Goal: Transaction & Acquisition: Purchase product/service

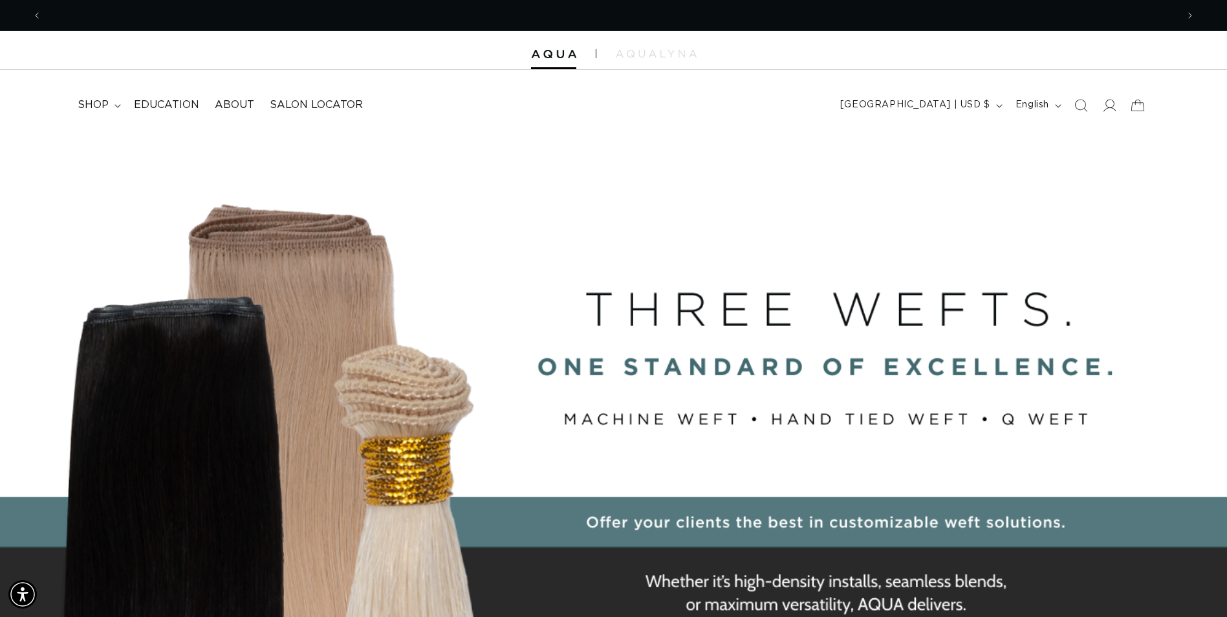
scroll to position [0, 2270]
click at [1108, 106] on icon at bounding box center [1109, 105] width 14 height 14
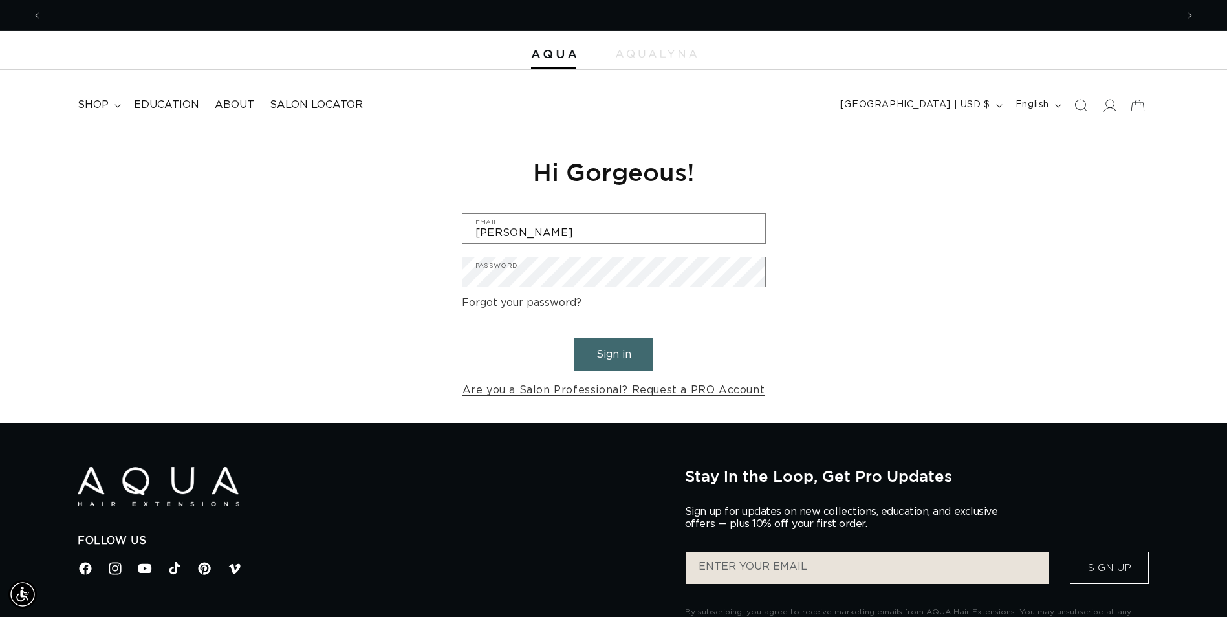
scroll to position [0, 1135]
type input "rudolphadamo@spasalon.com"
click at [629, 366] on button "Sign in" at bounding box center [613, 354] width 79 height 33
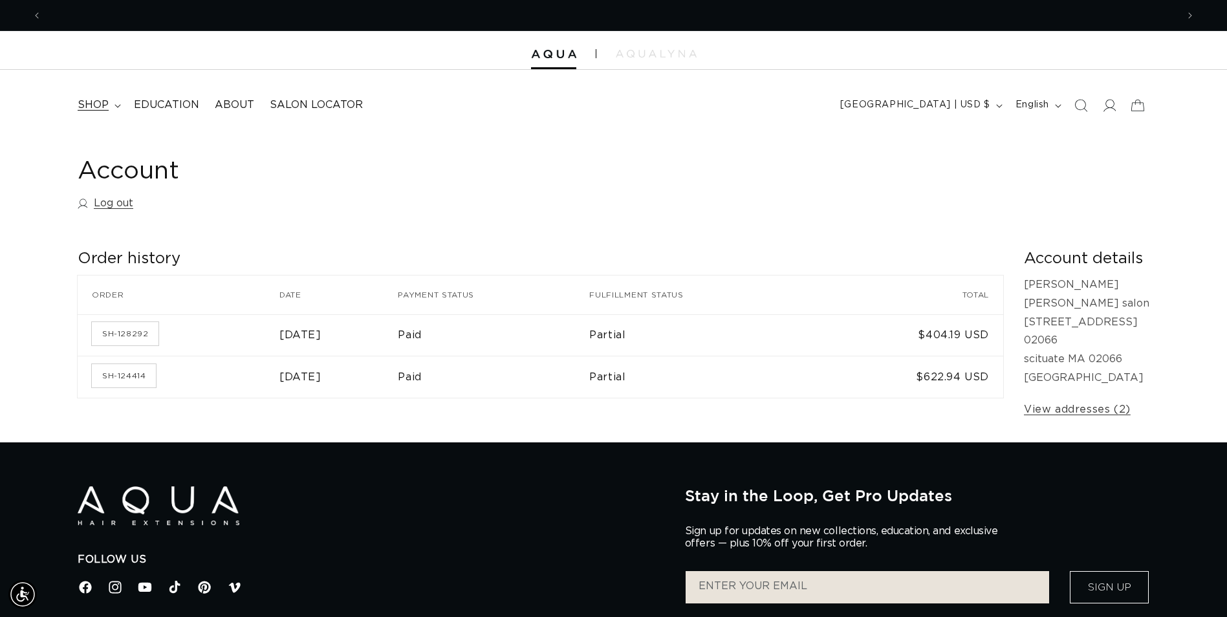
scroll to position [0, 2270]
click at [119, 104] on icon at bounding box center [117, 106] width 6 height 4
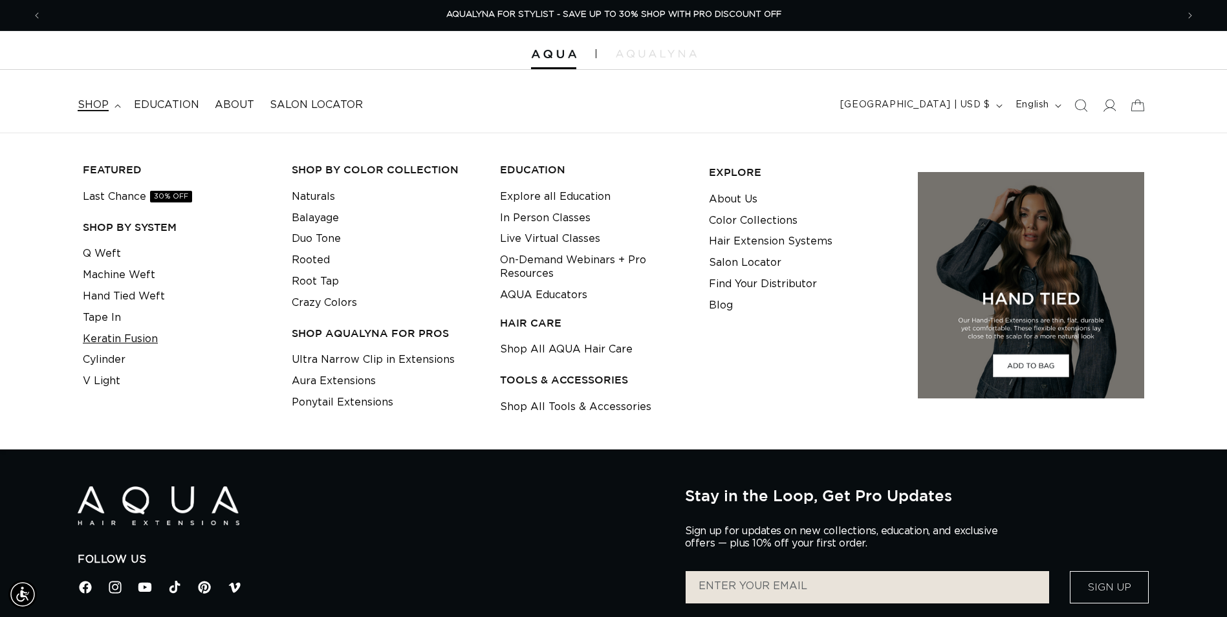
click at [118, 331] on link "Keratin Fusion" at bounding box center [120, 339] width 75 height 21
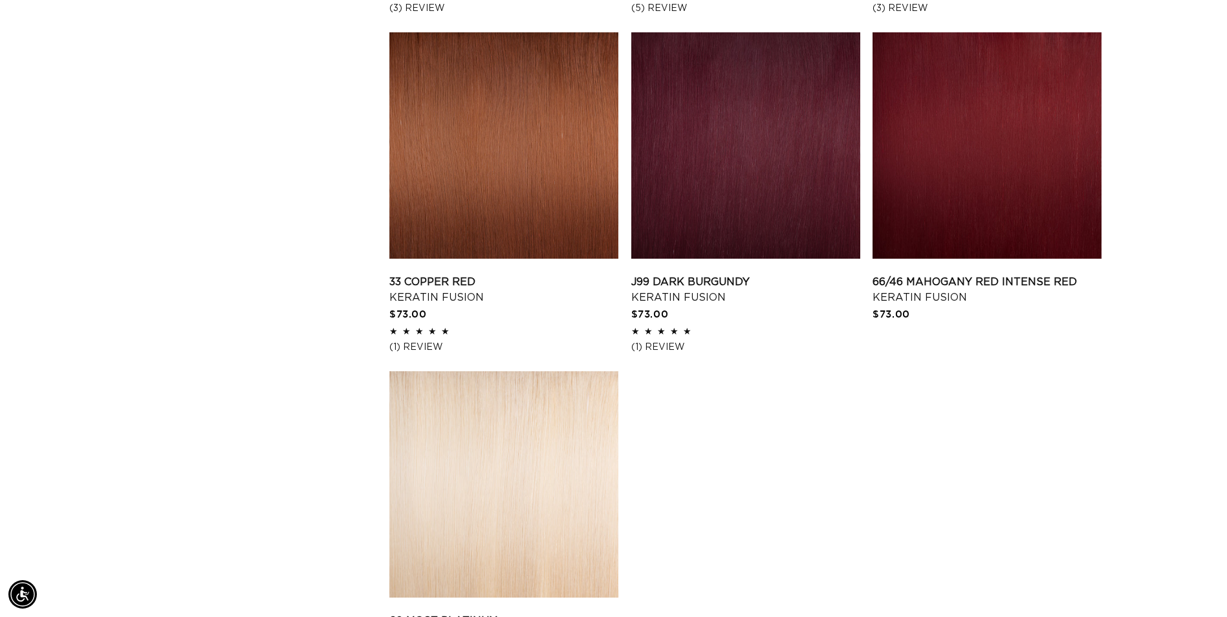
scroll to position [2005, 0]
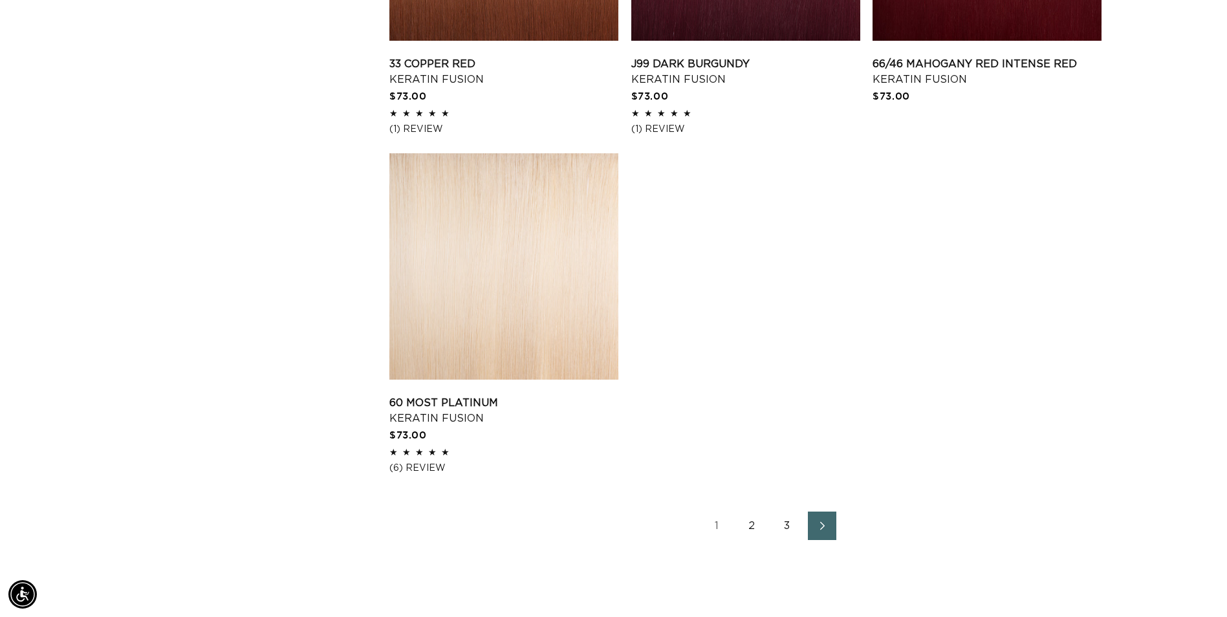
click at [821, 524] on icon "Next page" at bounding box center [822, 525] width 17 height 9
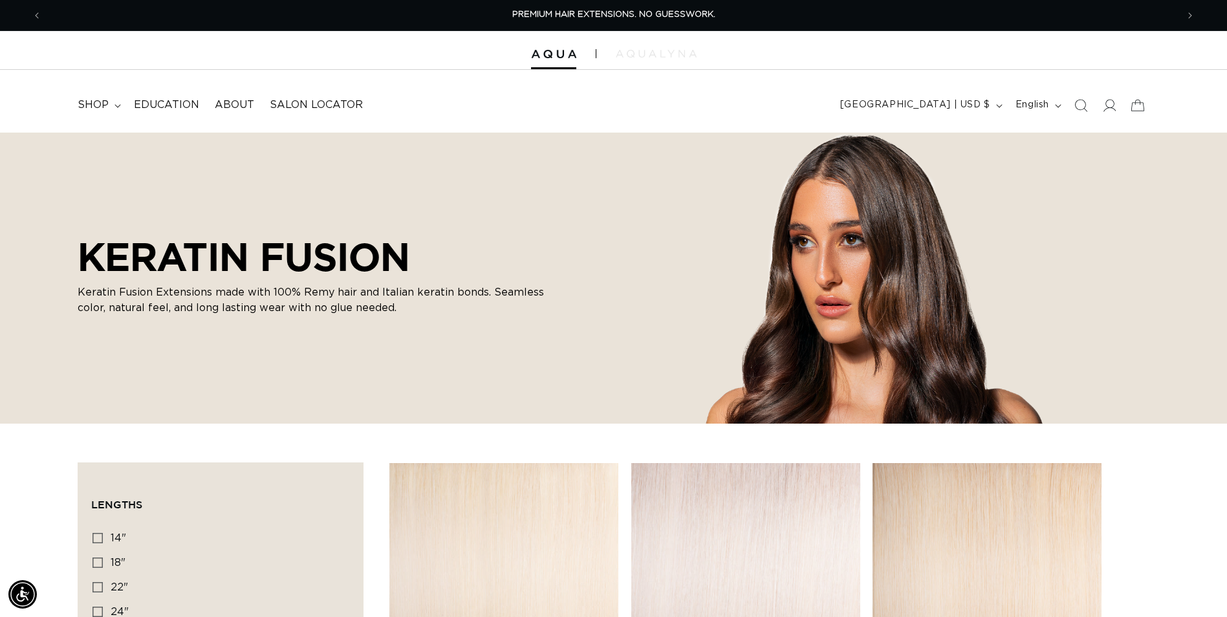
click at [681, 52] on img at bounding box center [656, 54] width 81 height 8
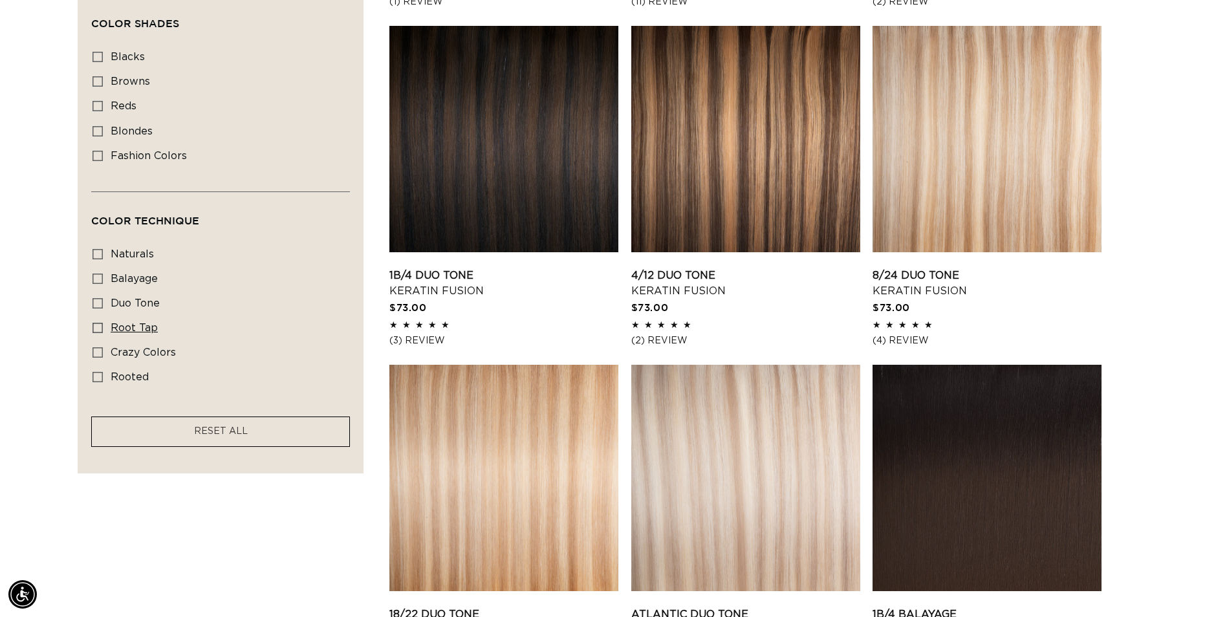
scroll to position [0, 1135]
click at [96, 324] on icon at bounding box center [97, 328] width 10 height 10
click at [96, 324] on input "root tap root tap (6 products)" at bounding box center [97, 328] width 10 height 10
checkbox input "true"
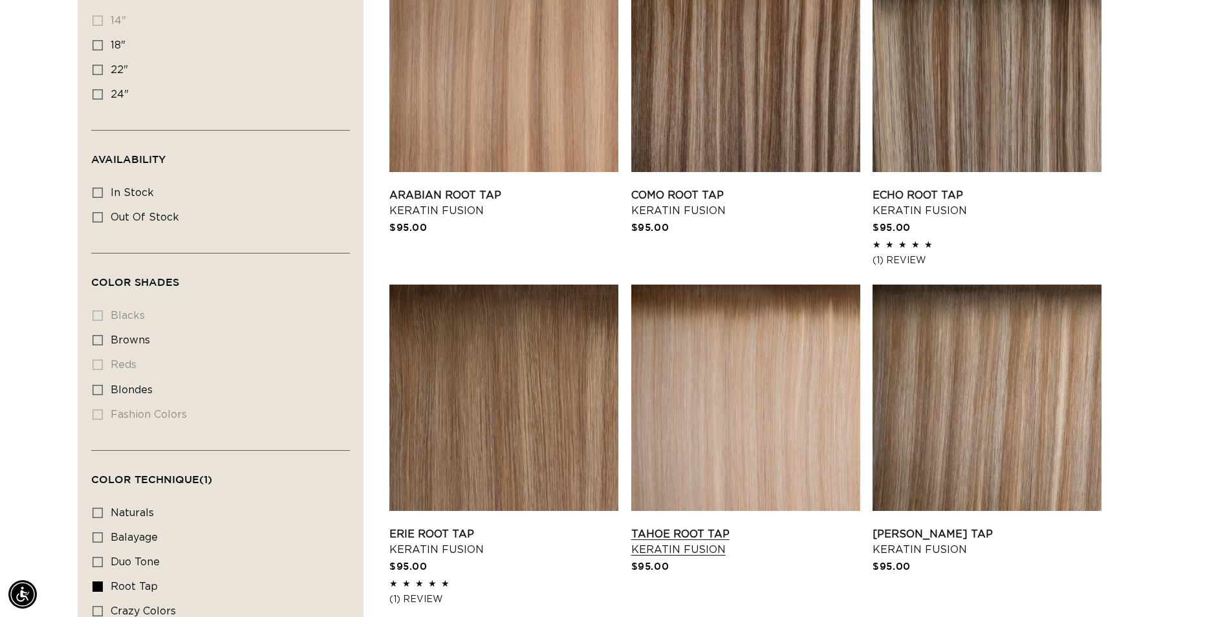
scroll to position [0, 1135]
click at [497, 526] on link "Erie Root Tap Keratin Fusion" at bounding box center [503, 541] width 229 height 31
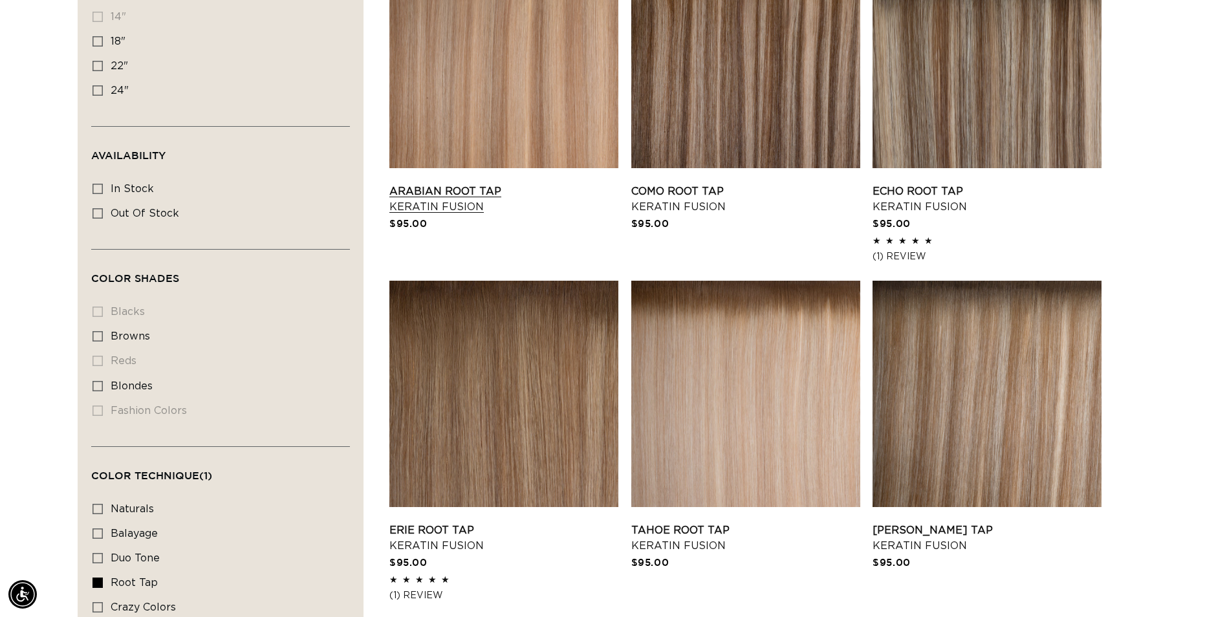
scroll to position [517, 0]
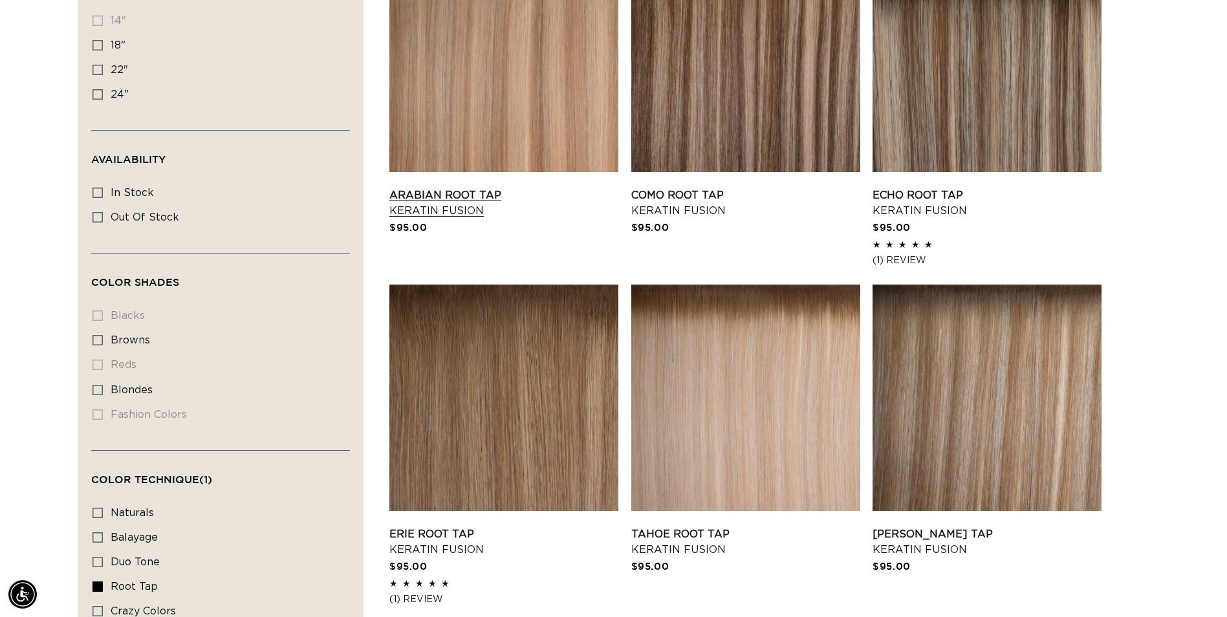
click at [455, 188] on link "Arabian Root Tap Keratin Fusion" at bounding box center [503, 203] width 229 height 31
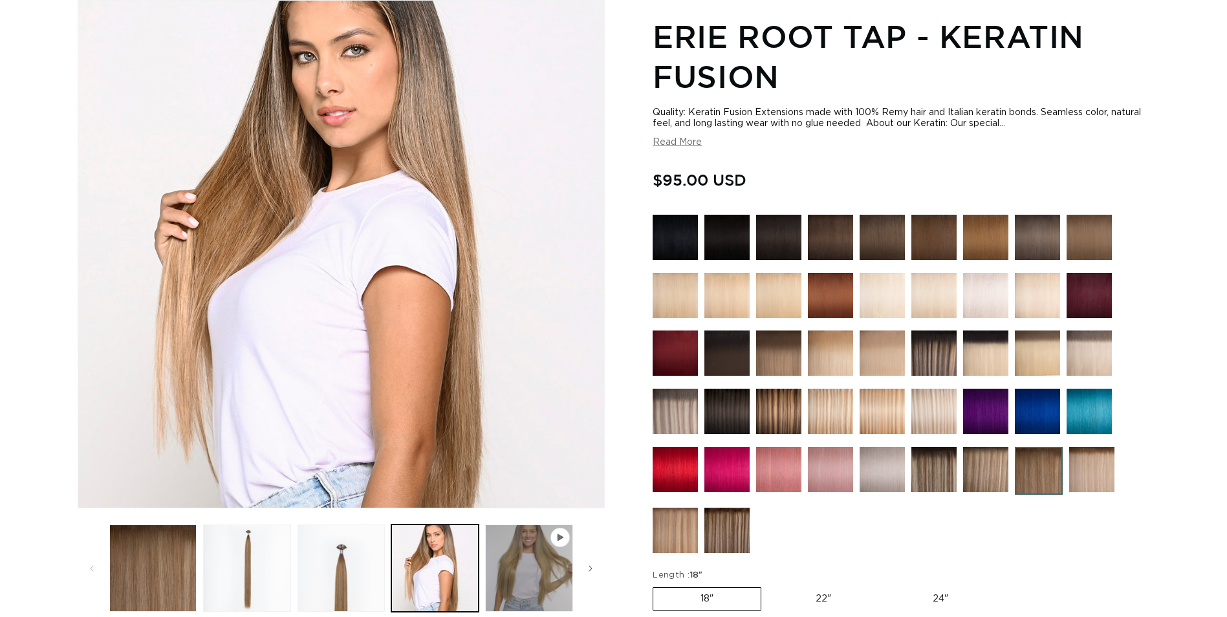
scroll to position [0, 1135]
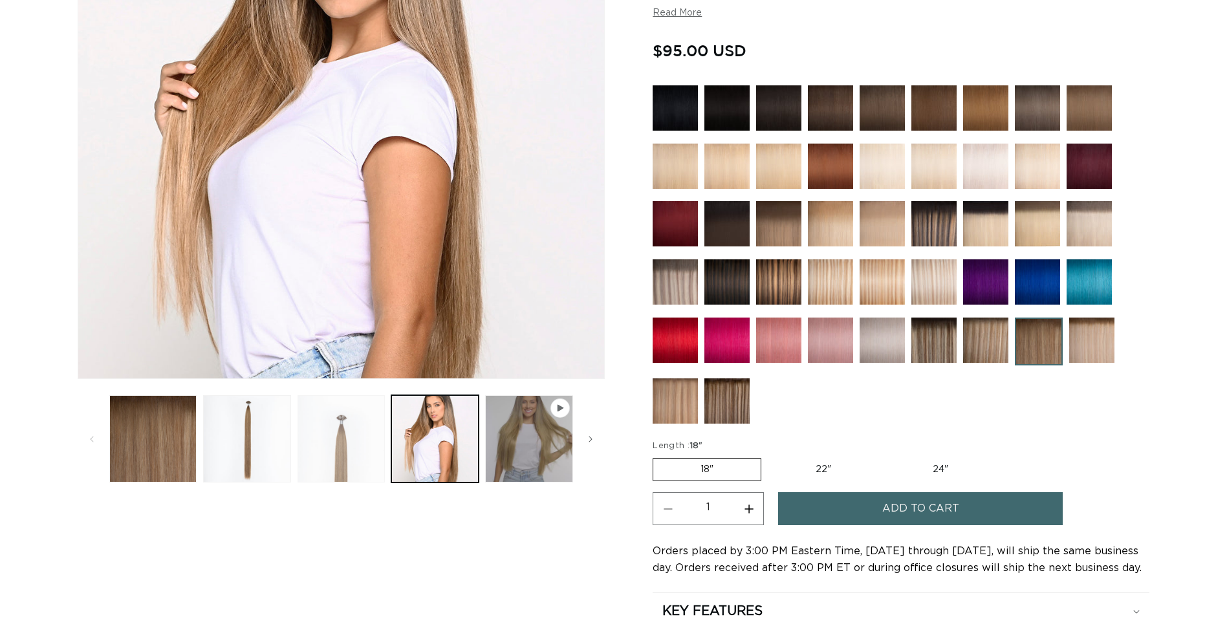
click at [326, 464] on button "Load image 3 in gallery view" at bounding box center [340, 438] width 87 height 87
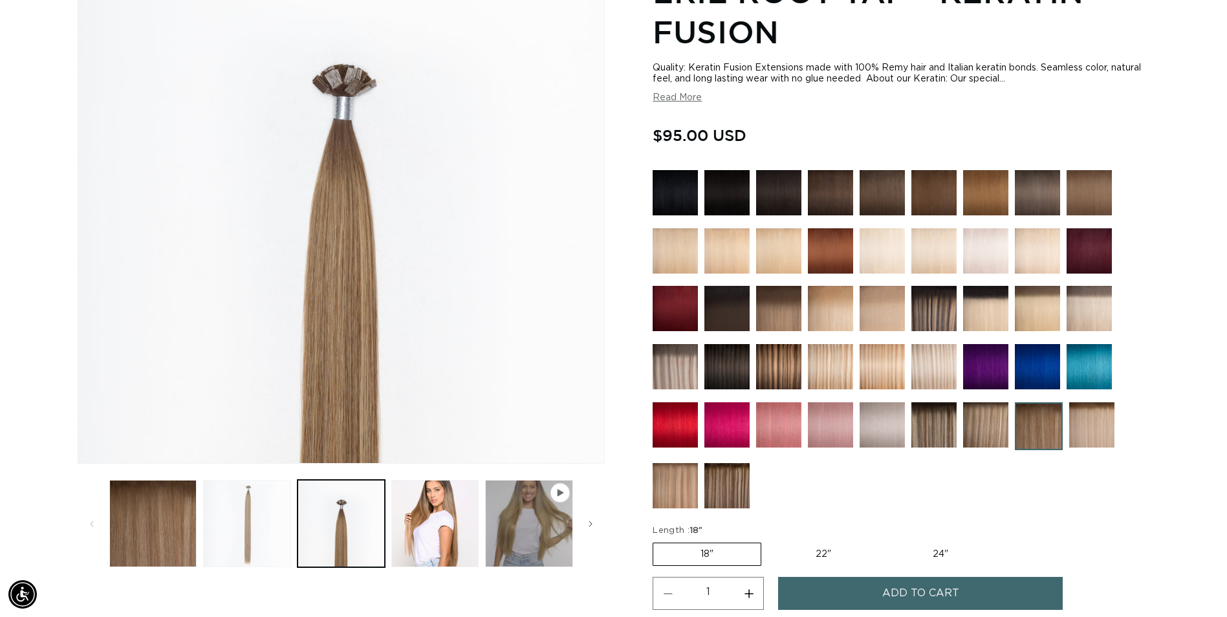
scroll to position [243, 0]
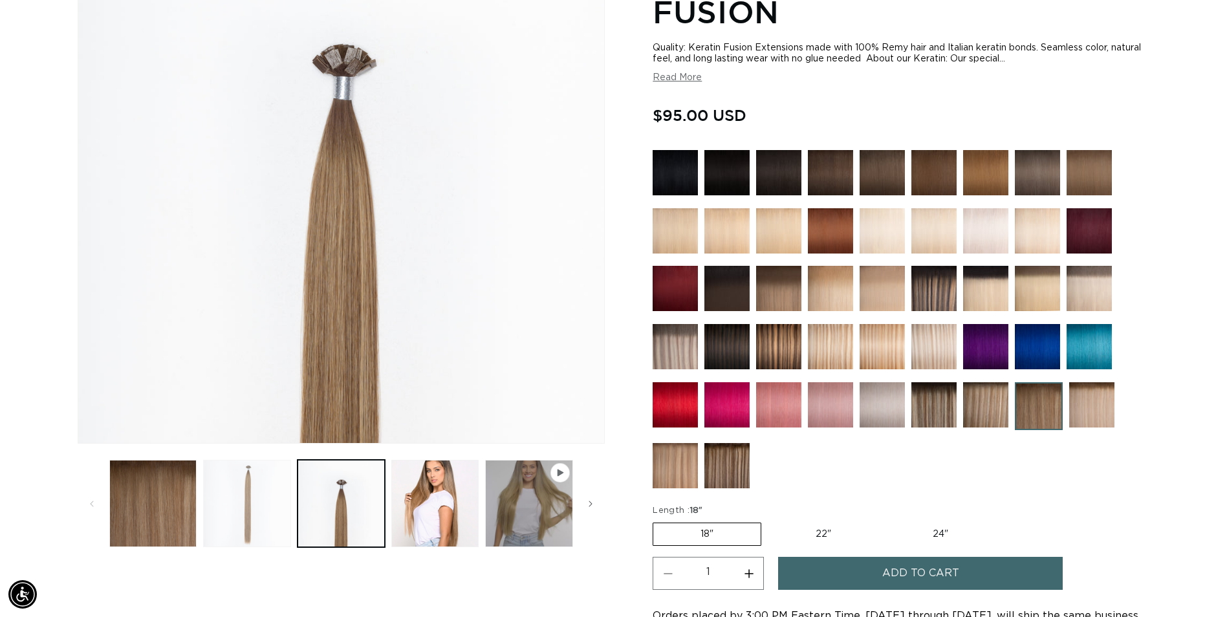
click at [238, 486] on button "Load image 2 in gallery view" at bounding box center [246, 503] width 87 height 87
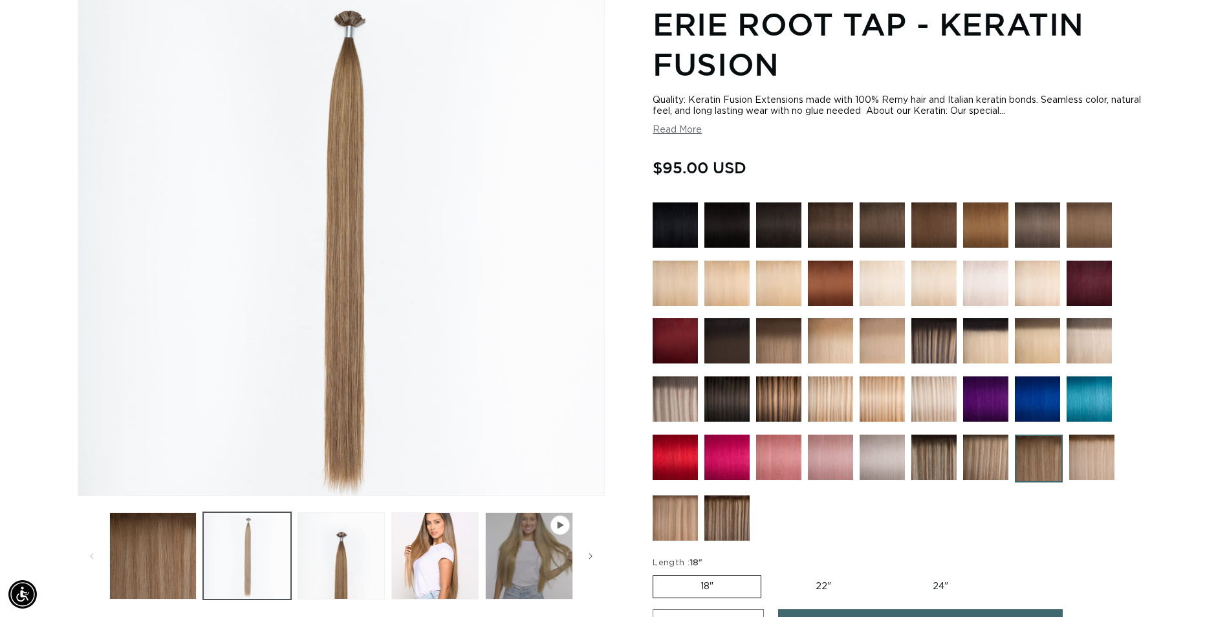
scroll to position [178, 0]
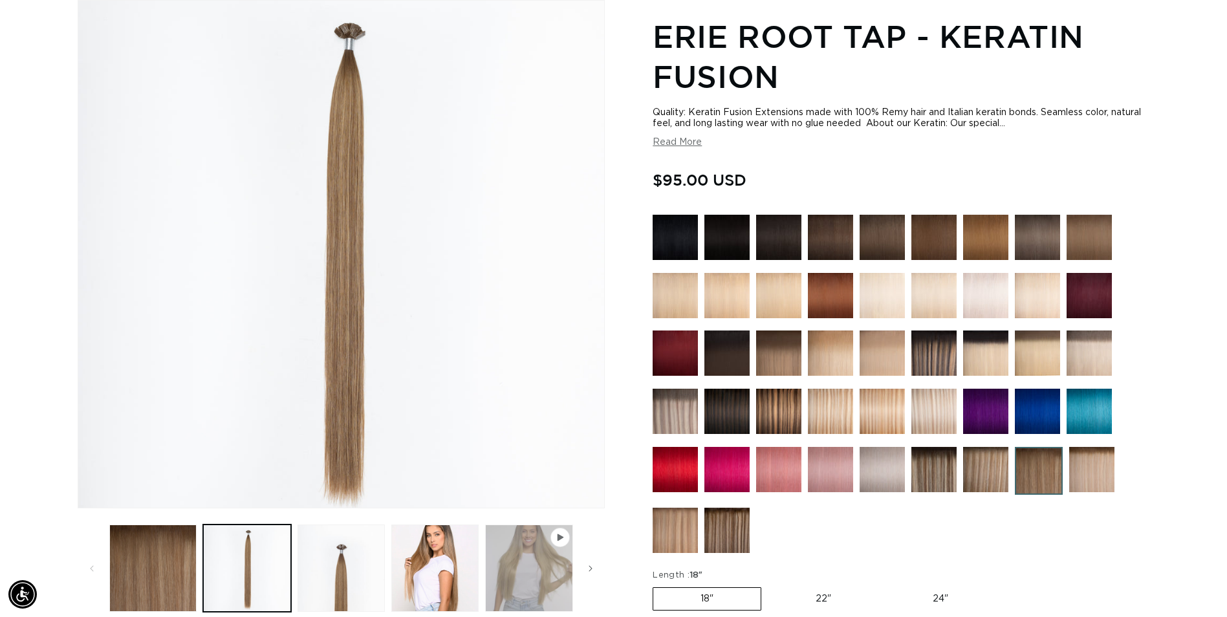
click at [532, 556] on button "Play video 1 in gallery view" at bounding box center [528, 567] width 87 height 87
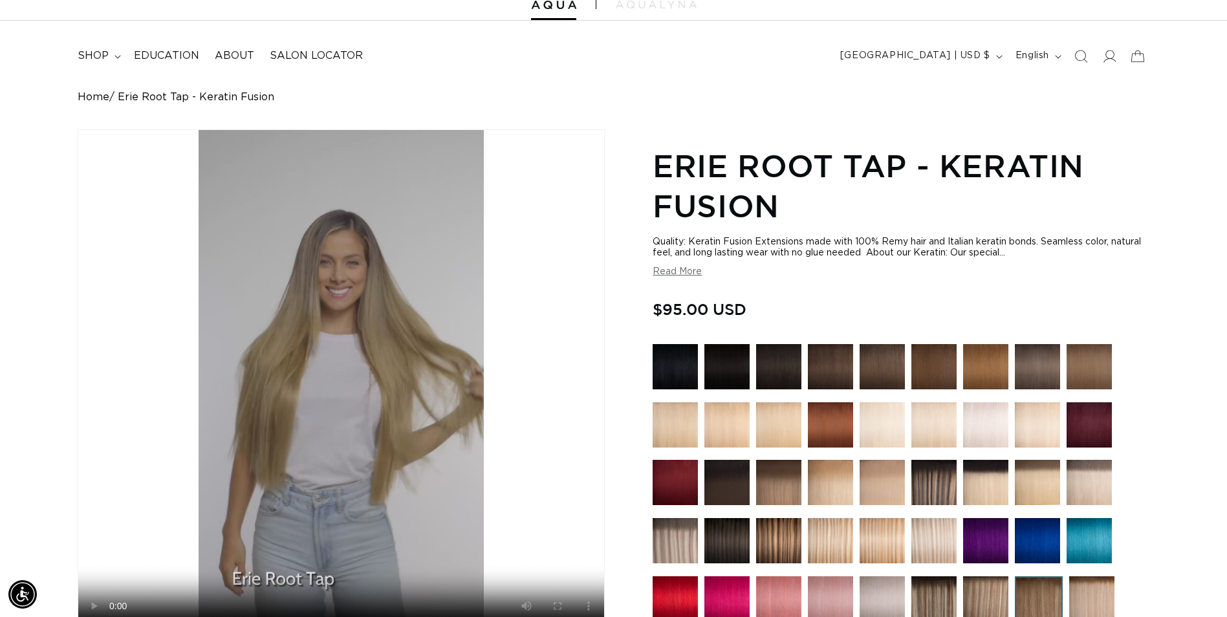
scroll to position [0, 2270]
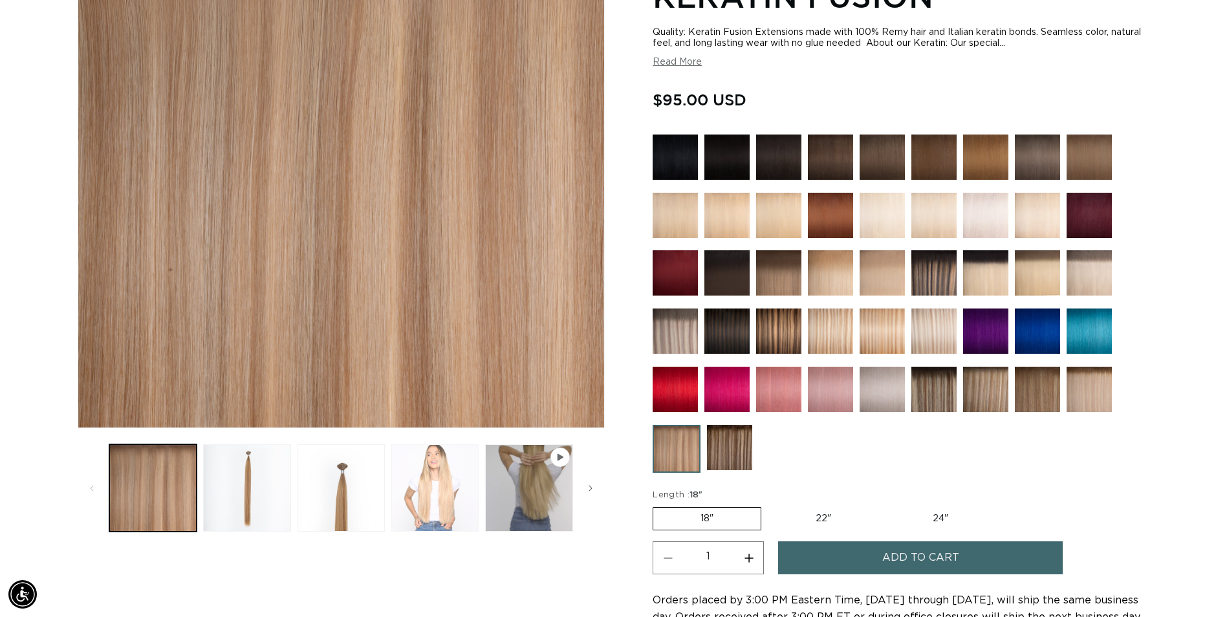
click at [423, 475] on button "Load image 4 in gallery view" at bounding box center [434, 487] width 87 height 87
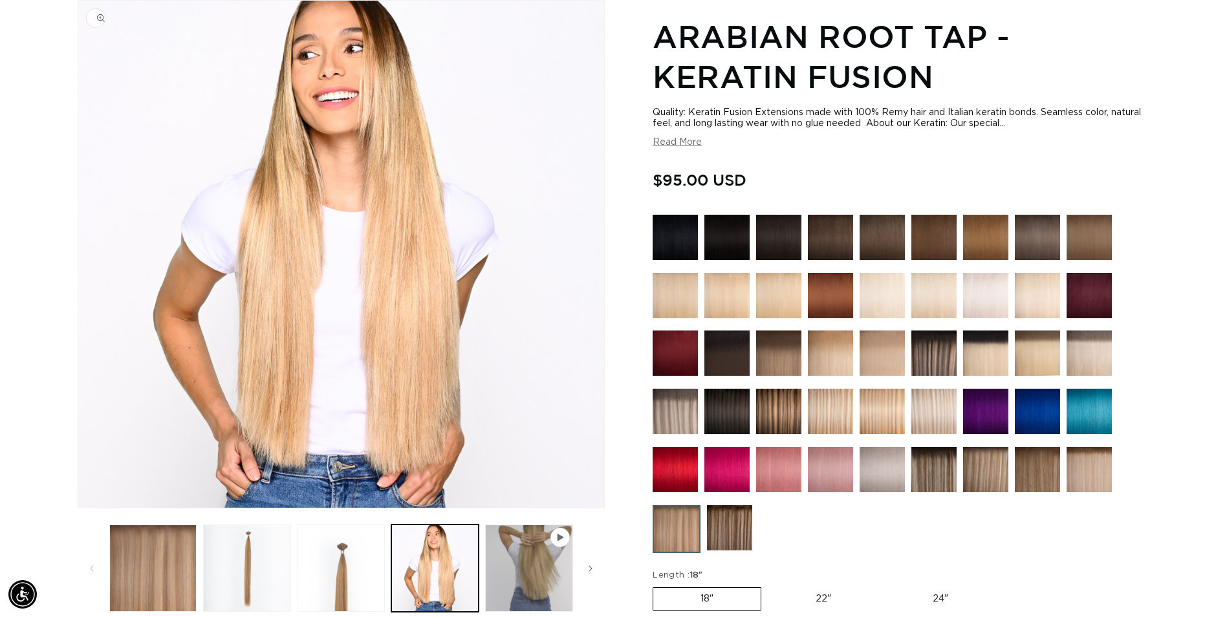
scroll to position [0, 1135]
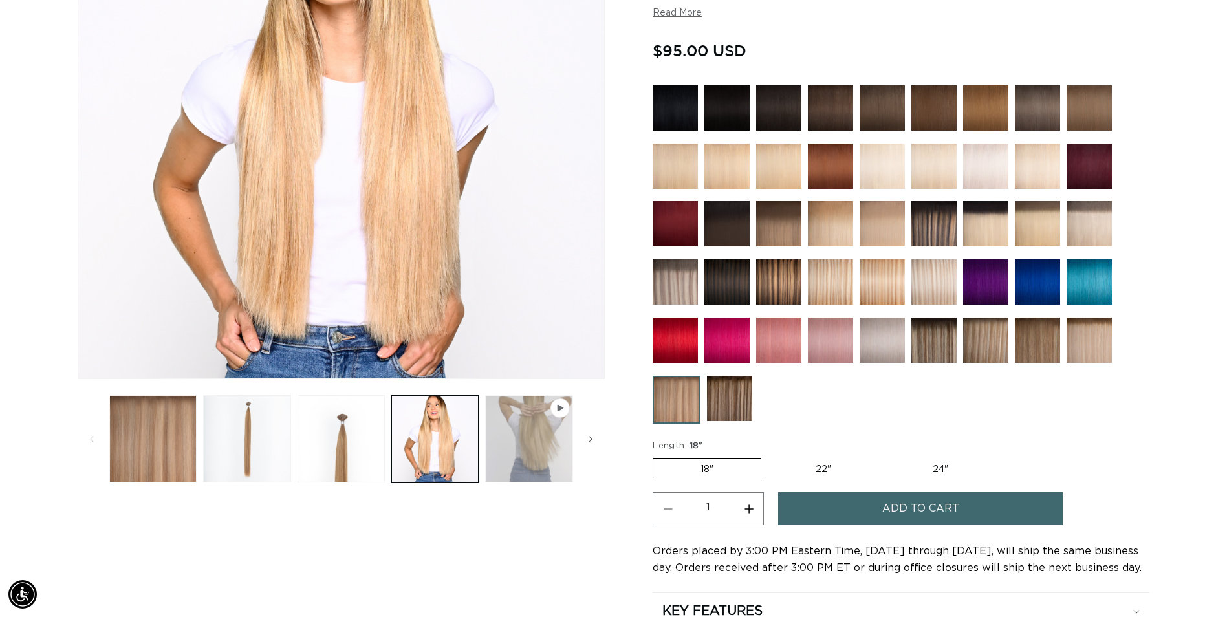
click at [509, 437] on button "Play video 1 in gallery view" at bounding box center [528, 438] width 87 height 87
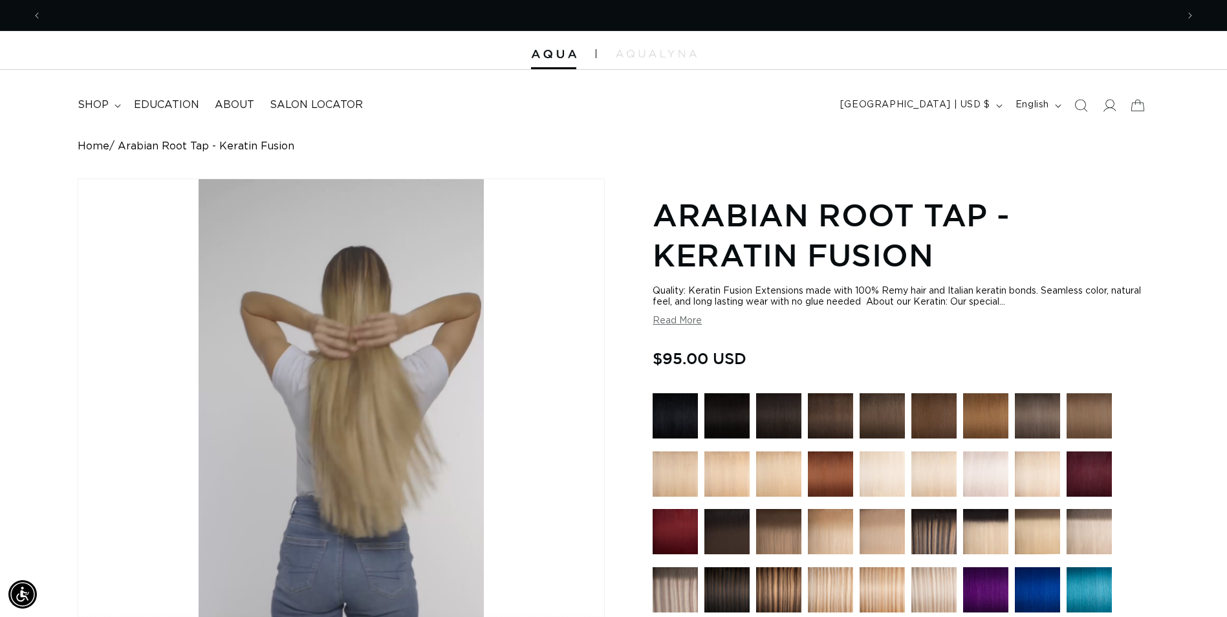
scroll to position [0, 0]
click at [41, 17] on span "Previous announcement" at bounding box center [36, 15] width 13 height 13
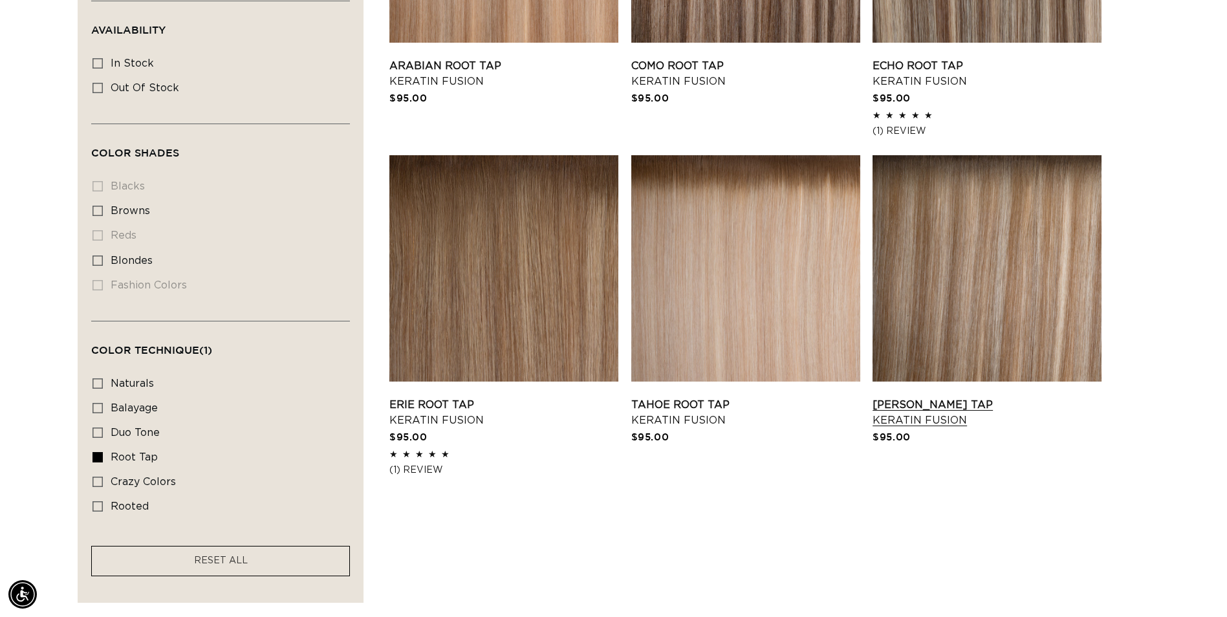
click at [939, 403] on link "Victoria Root Tap Keratin Fusion" at bounding box center [986, 412] width 229 height 31
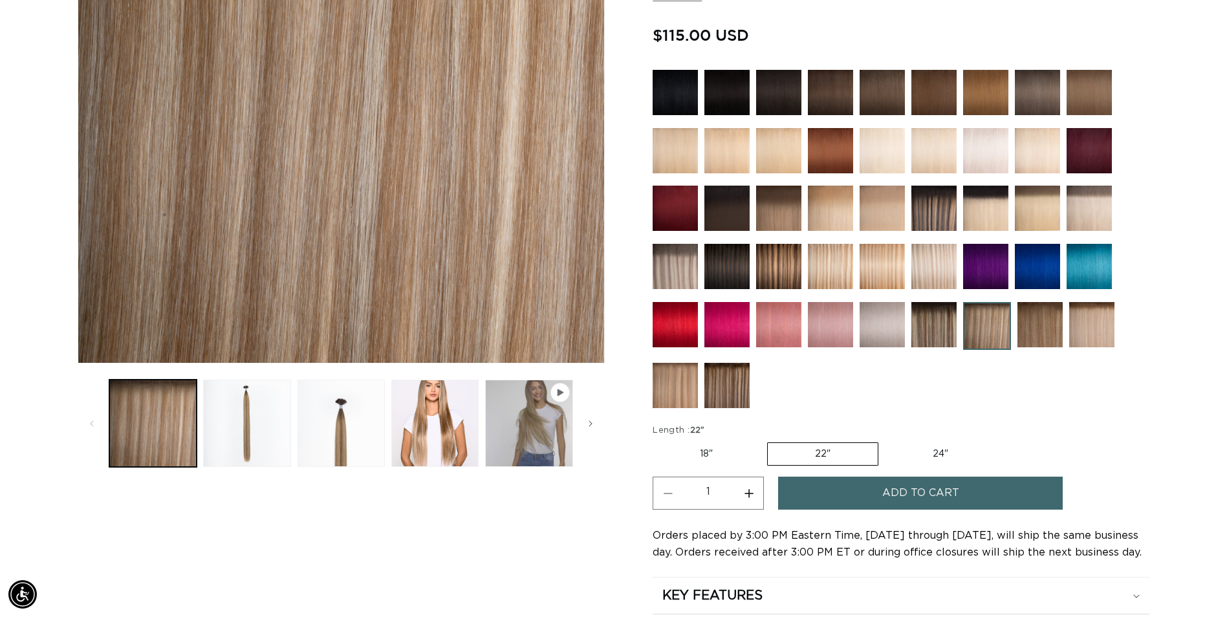
click at [937, 496] on span "Add to cart" at bounding box center [920, 493] width 77 height 33
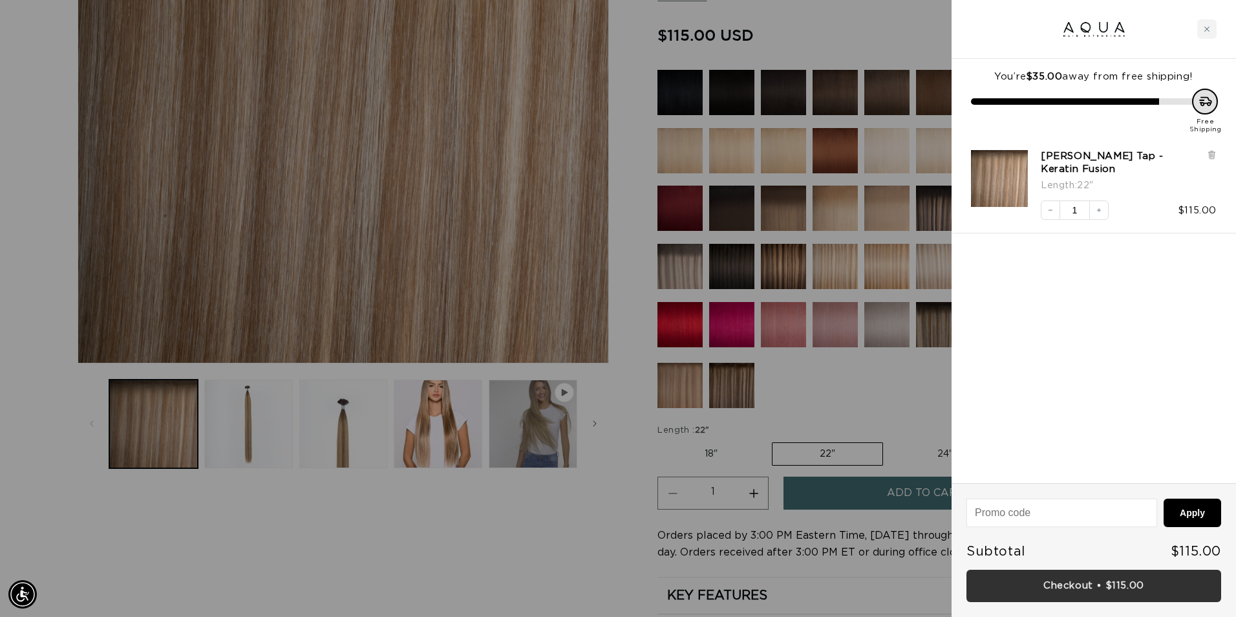
scroll to position [0, 1145]
click at [1059, 589] on link "Checkout • $115.00" at bounding box center [1094, 586] width 255 height 33
click at [1047, 210] on icon "Decrease quantity" at bounding box center [1051, 210] width 8 height 8
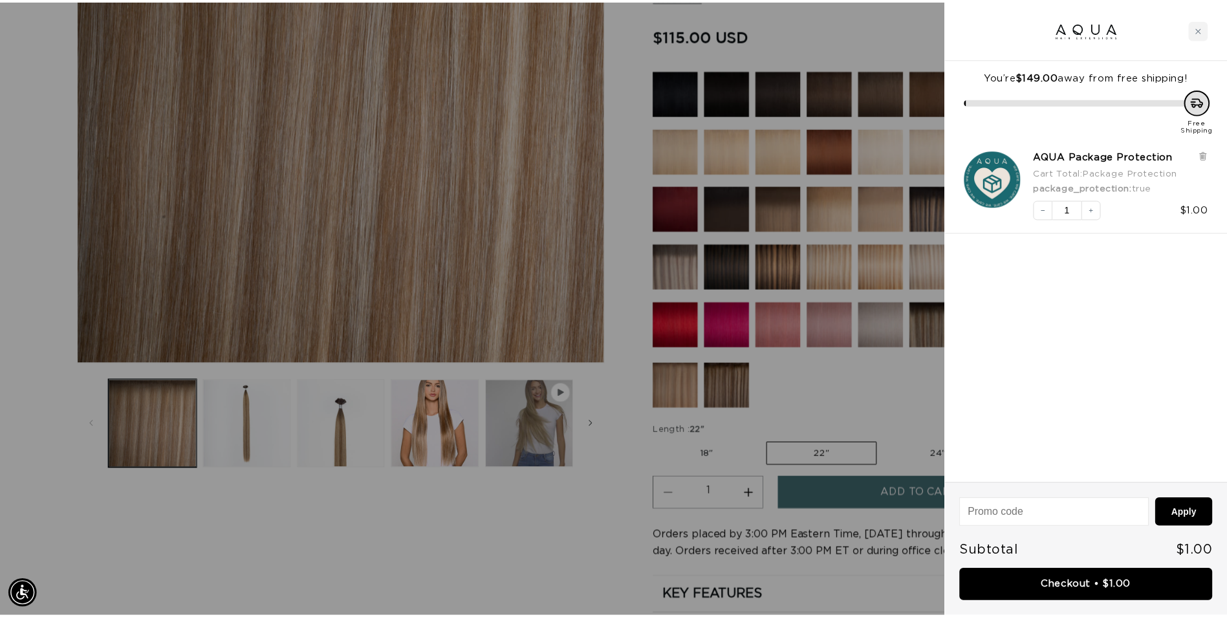
scroll to position [0, 2289]
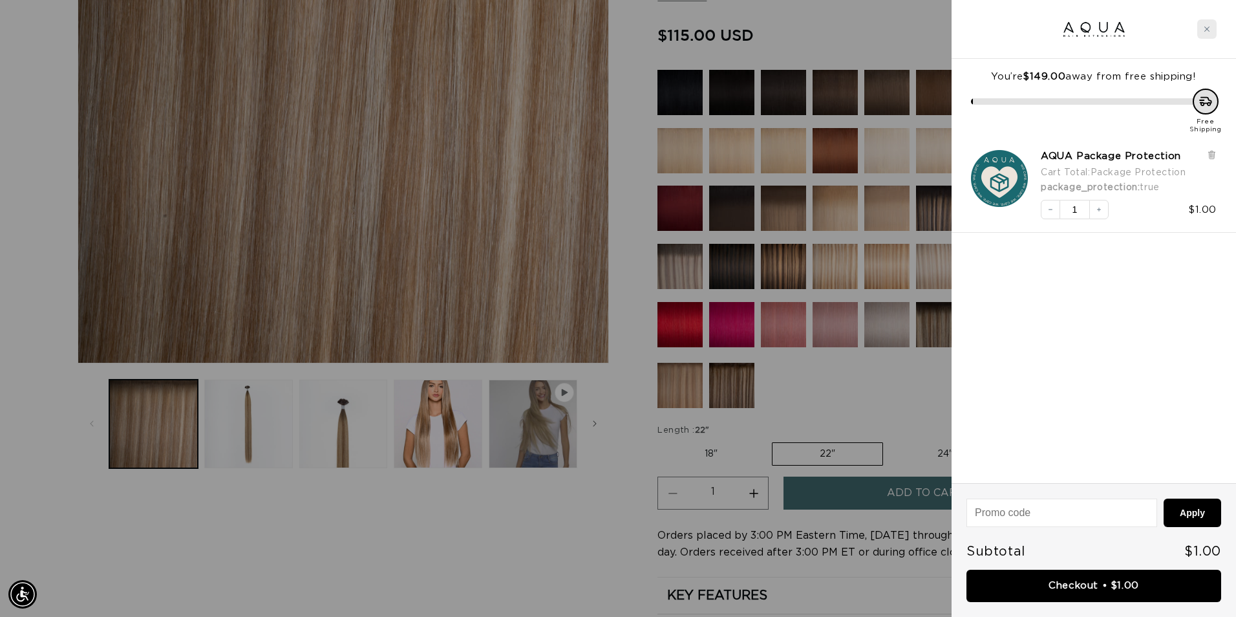
click at [1205, 35] on div "Close cart" at bounding box center [1207, 28] width 19 height 19
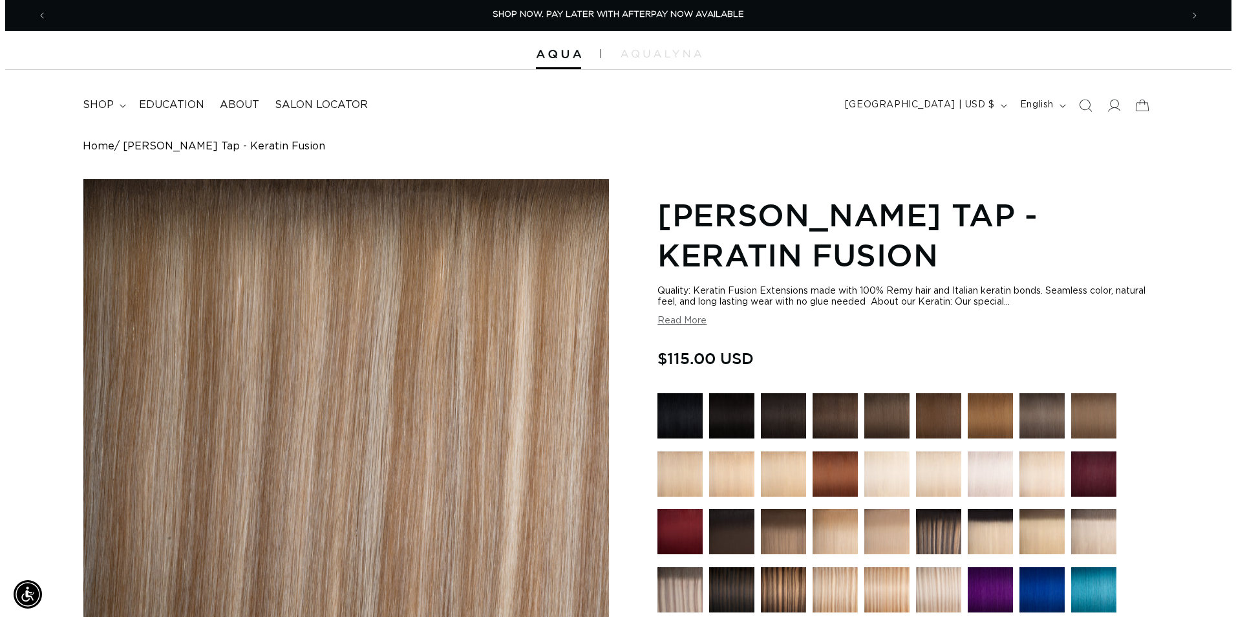
scroll to position [0, 2270]
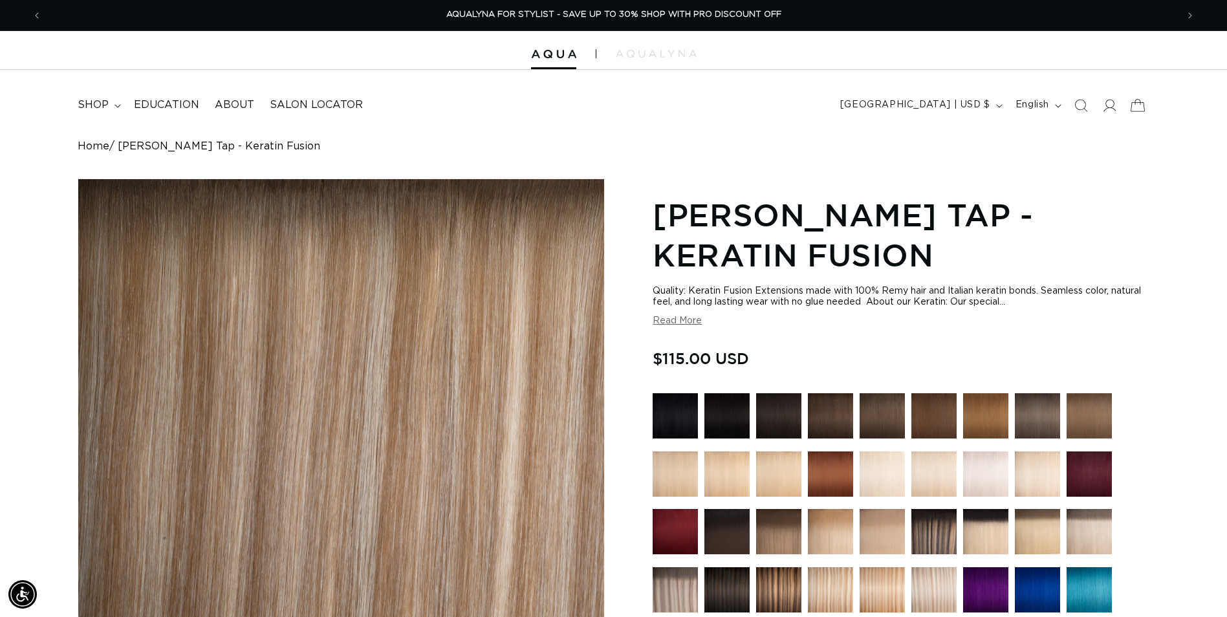
click at [1134, 106] on icon at bounding box center [1137, 105] width 30 height 30
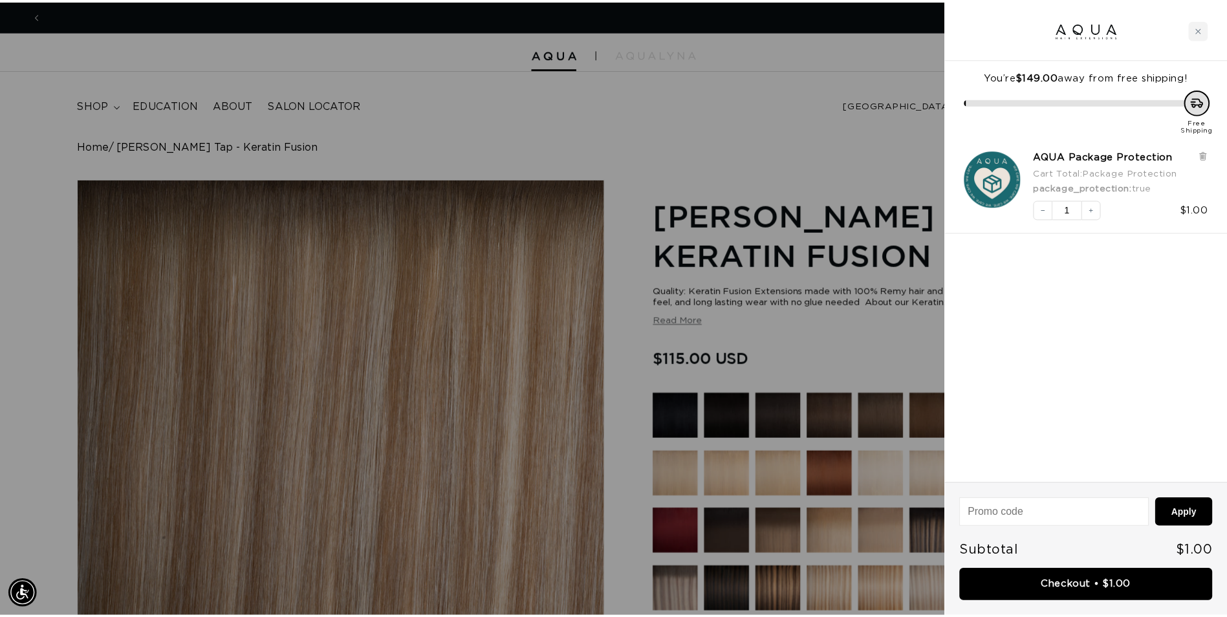
scroll to position [0, 0]
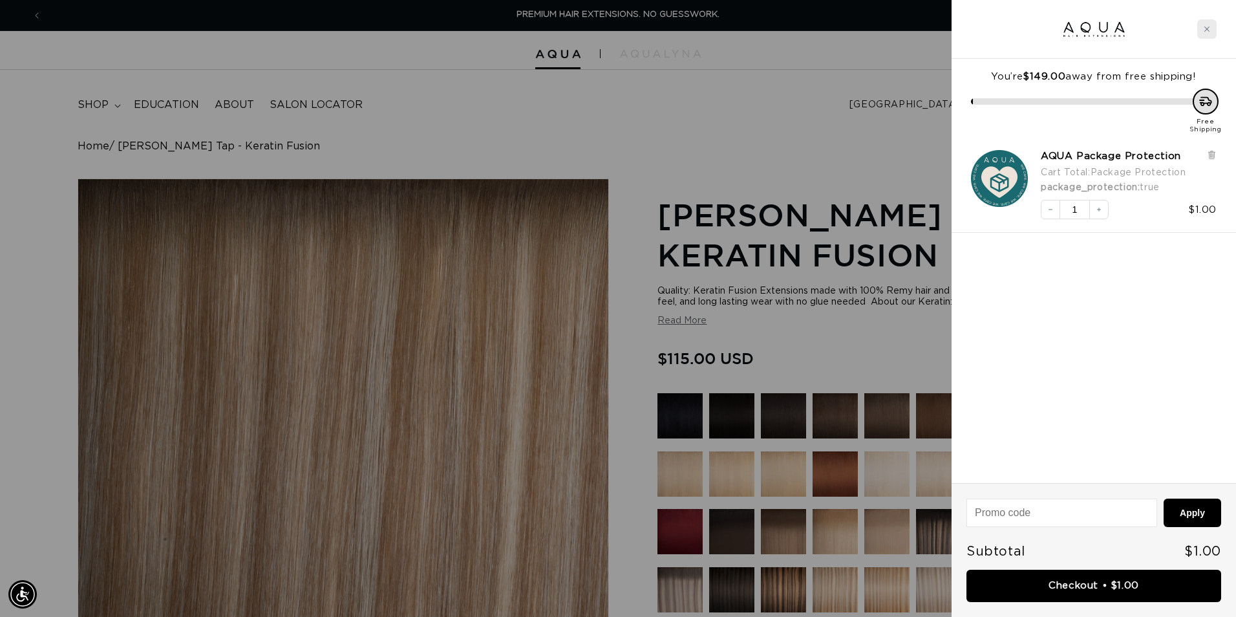
click at [1212, 32] on div "Close cart" at bounding box center [1207, 28] width 19 height 19
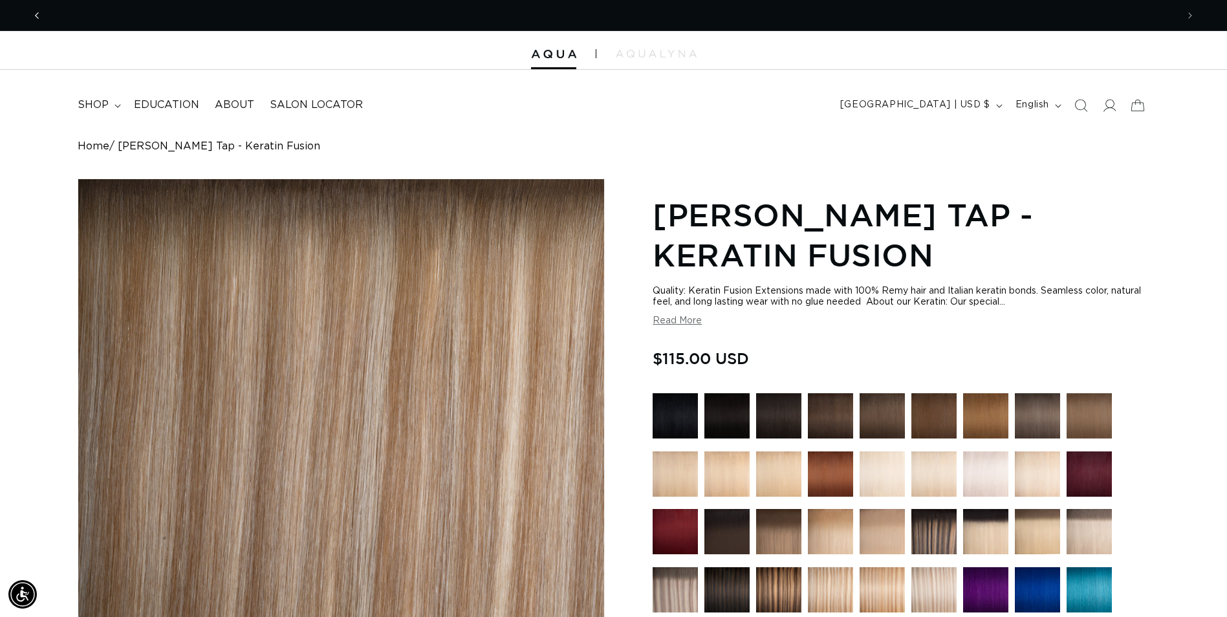
scroll to position [0, 1135]
click at [563, 59] on div at bounding box center [613, 50] width 1227 height 39
click at [100, 111] on span "shop" at bounding box center [93, 105] width 31 height 14
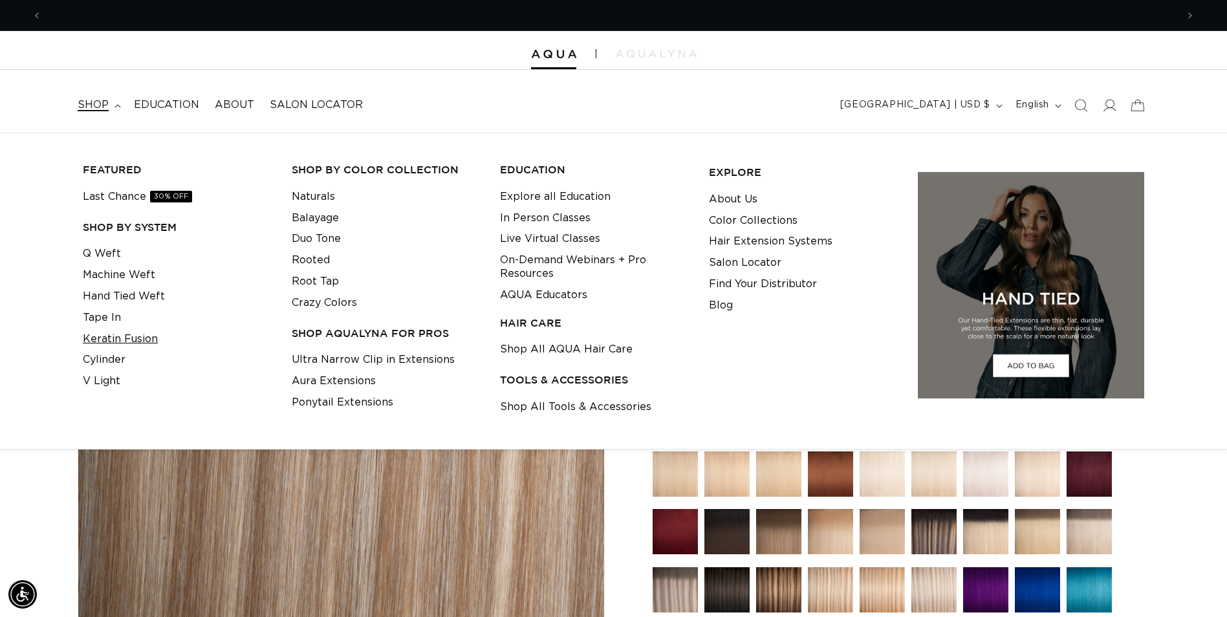
scroll to position [0, 0]
click at [138, 337] on link "Keratin Fusion" at bounding box center [120, 339] width 75 height 21
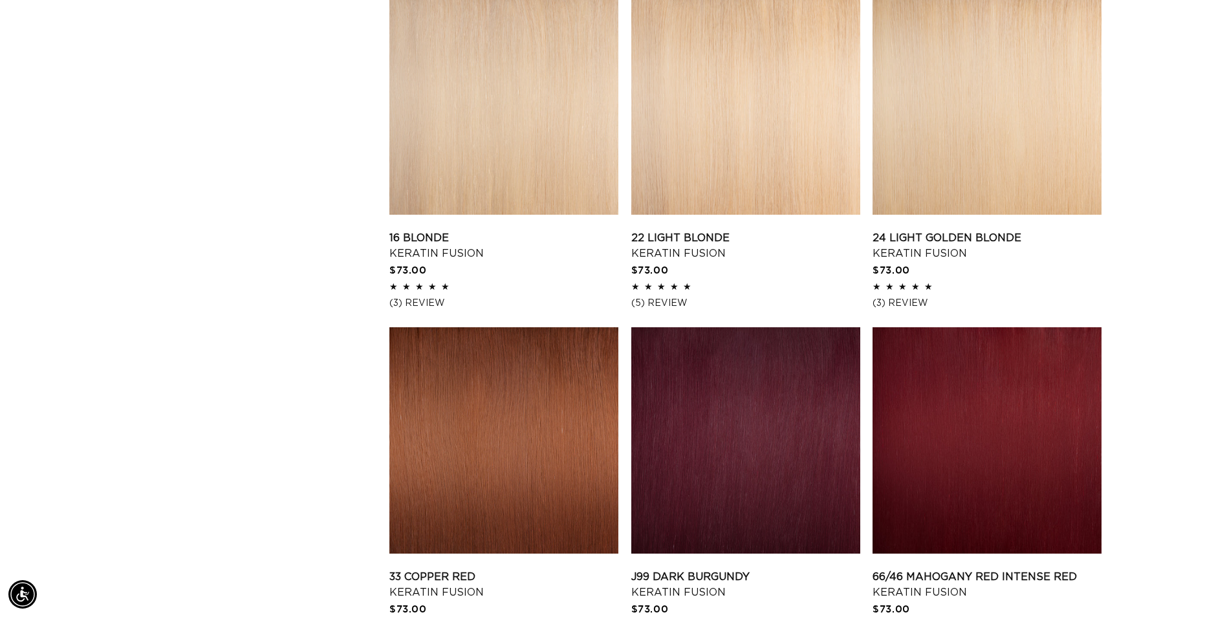
scroll to position [1423, 0]
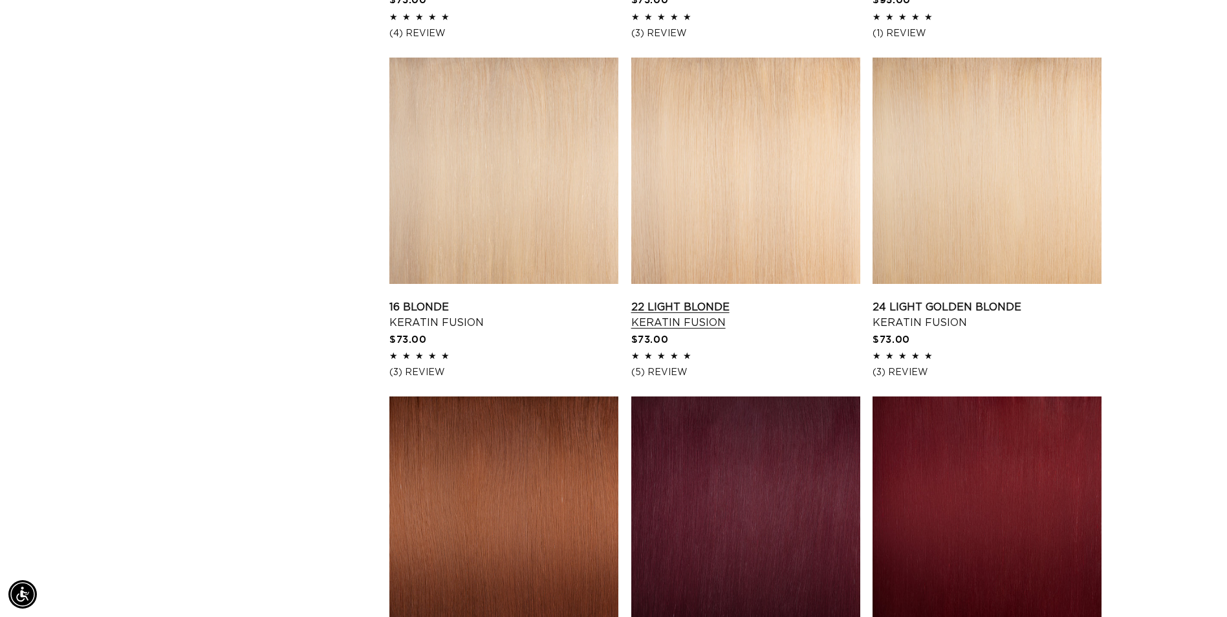
click at [714, 299] on link "22 Light Blonde Keratin Fusion" at bounding box center [745, 314] width 229 height 31
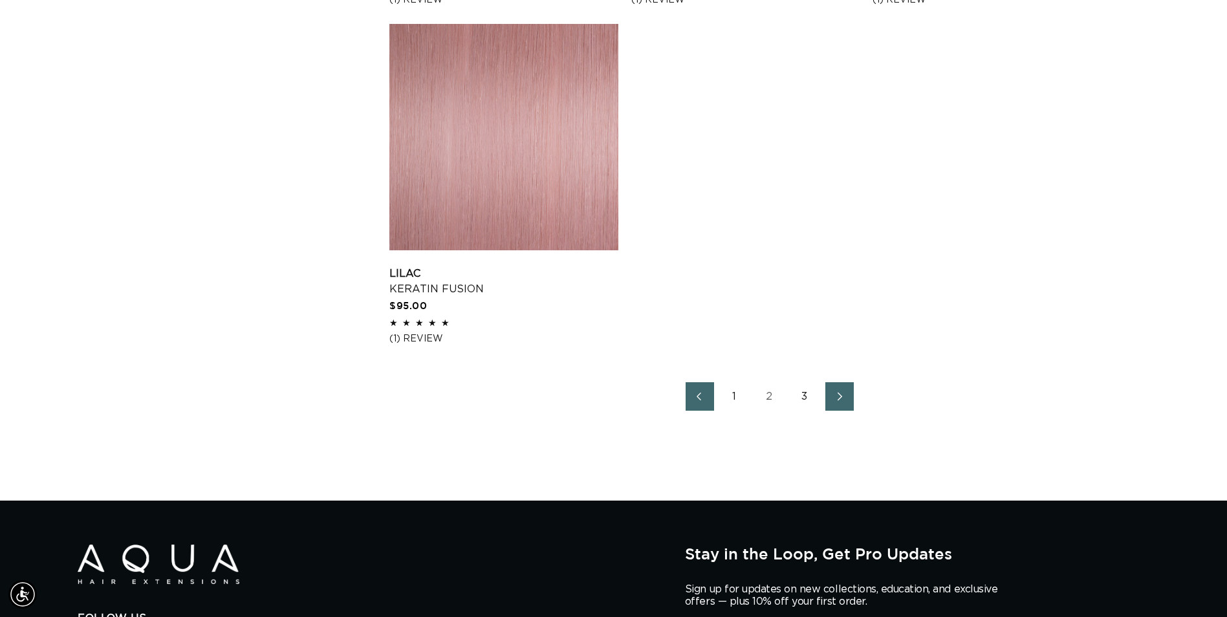
scroll to position [0, 2270]
click at [846, 398] on icon "Next page" at bounding box center [840, 396] width 17 height 9
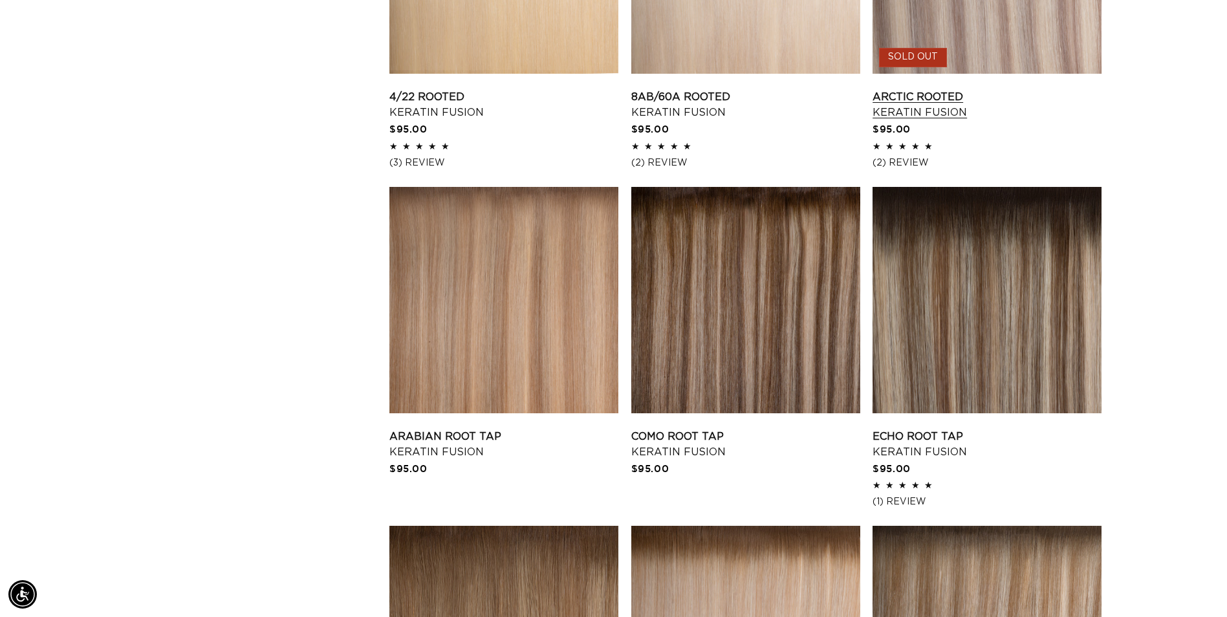
scroll to position [1487, 0]
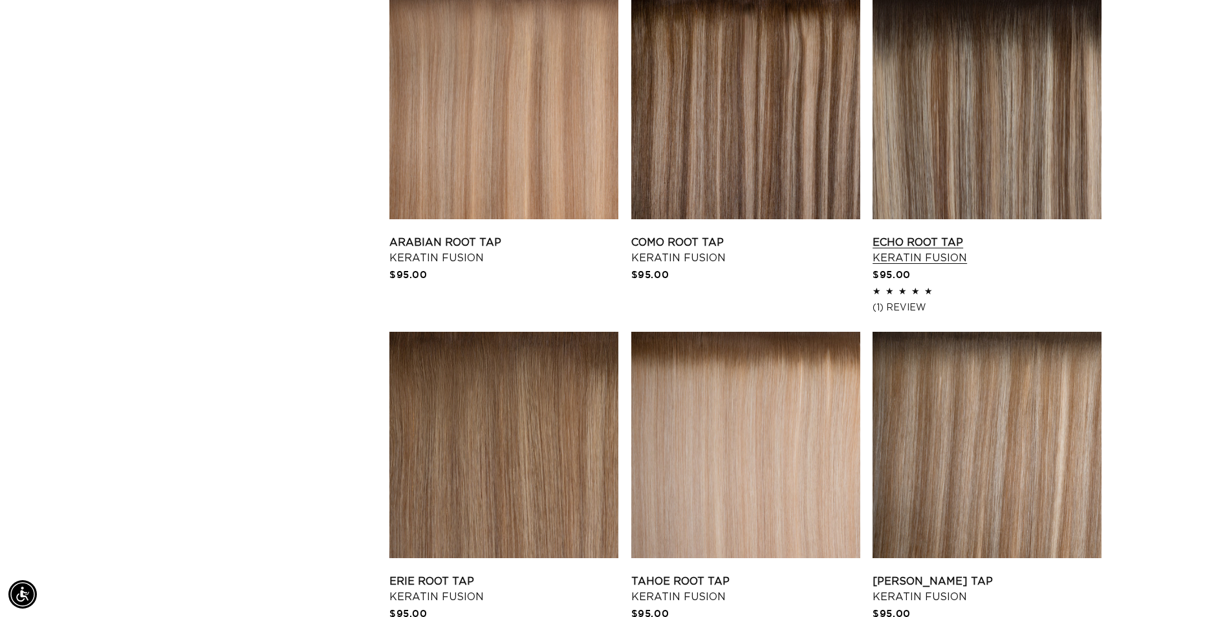
click at [934, 235] on link "Echo Root Tap Keratin Fusion" at bounding box center [986, 250] width 229 height 31
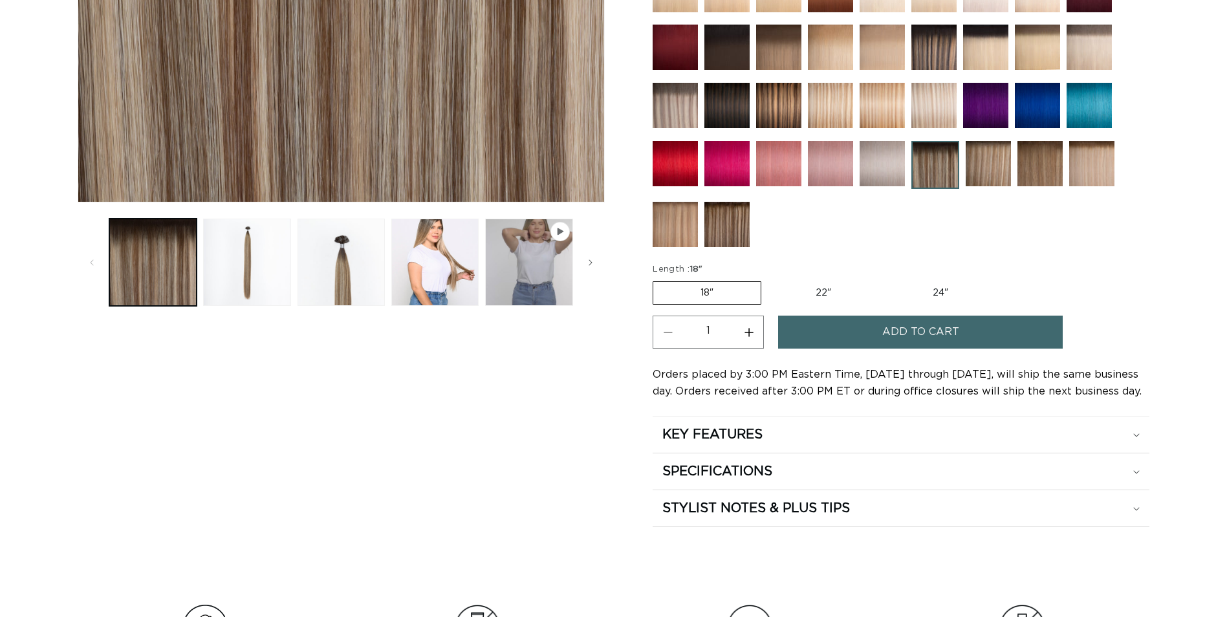
scroll to position [517, 0]
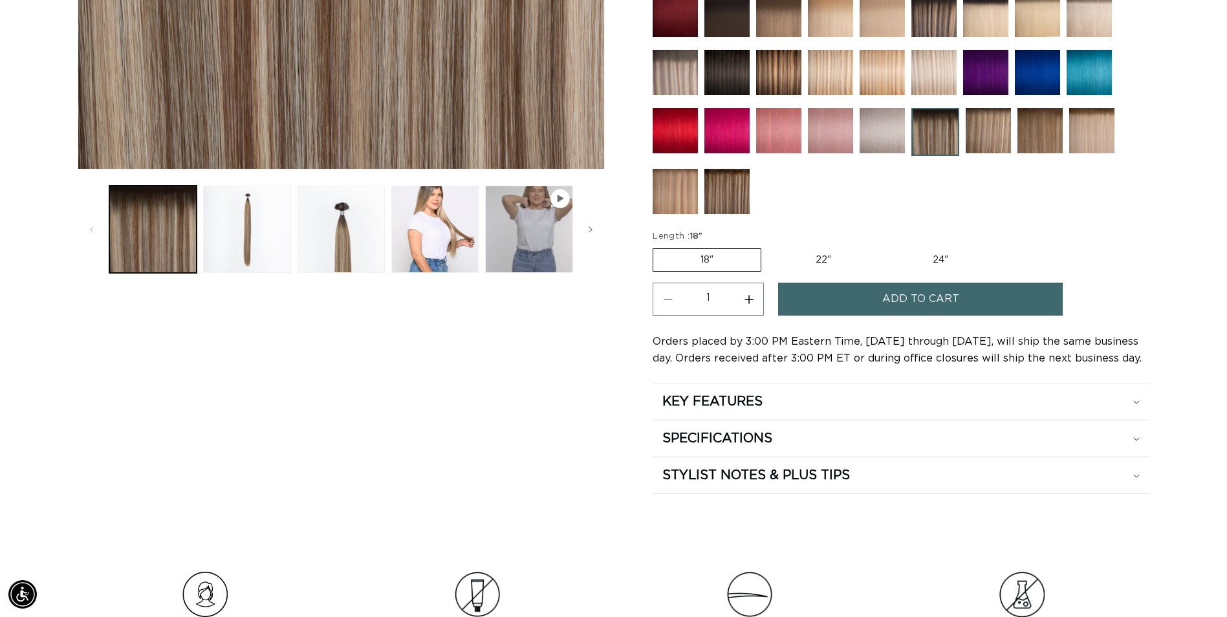
click at [817, 260] on label "22" Variant sold out or unavailable" at bounding box center [823, 260] width 110 height 22
click at [768, 246] on input "22" Variant sold out or unavailable" at bounding box center [768, 246] width 1 height 1
radio input "true"
click at [887, 294] on span "Add to cart" at bounding box center [920, 299] width 77 height 33
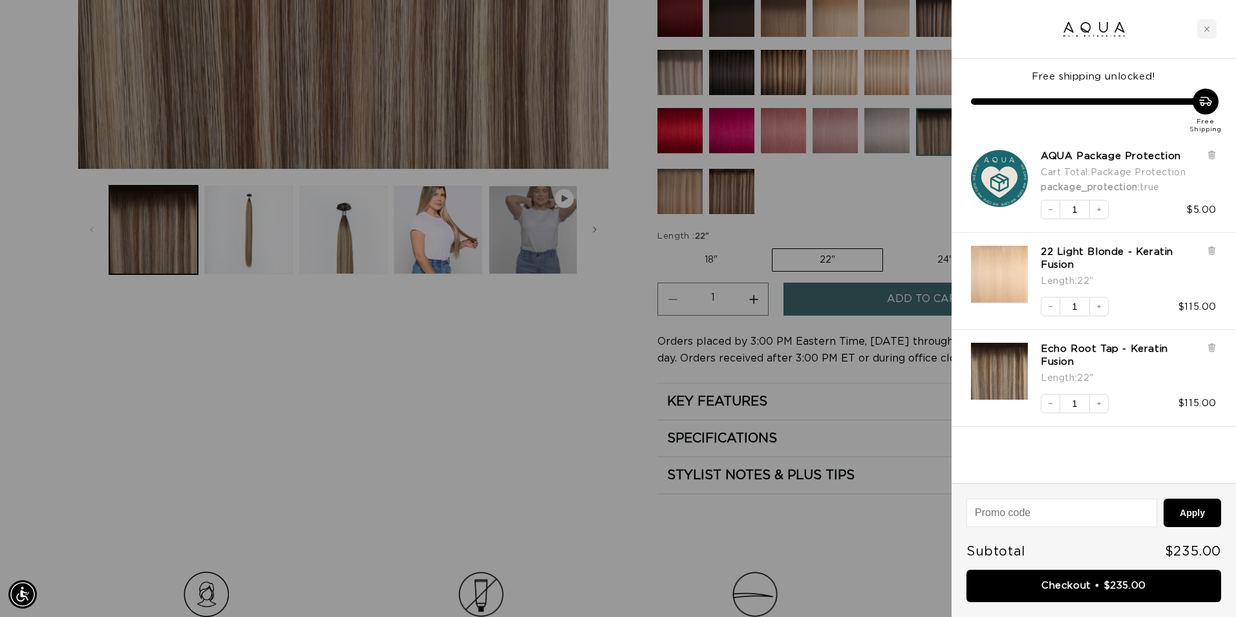
scroll to position [0, 1145]
click at [1213, 153] on icon at bounding box center [1212, 154] width 3 height 6
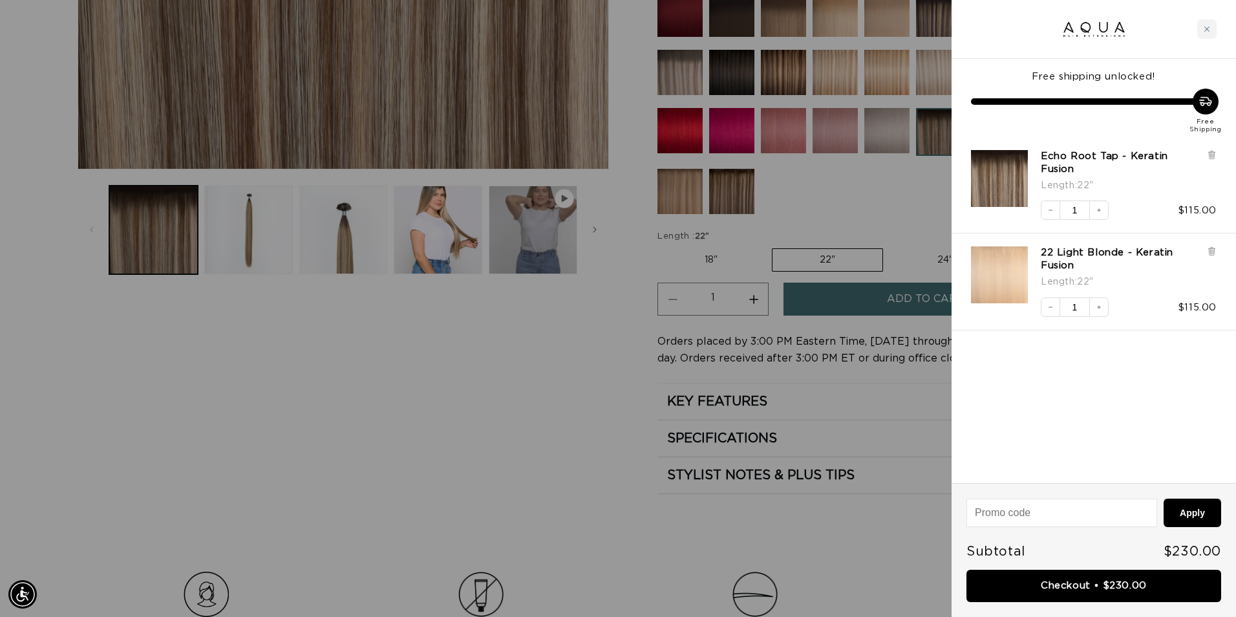
scroll to position [0, 2289]
click at [1103, 590] on link "Checkout • $230.00" at bounding box center [1094, 586] width 255 height 33
